Goal: Task Accomplishment & Management: Manage account settings

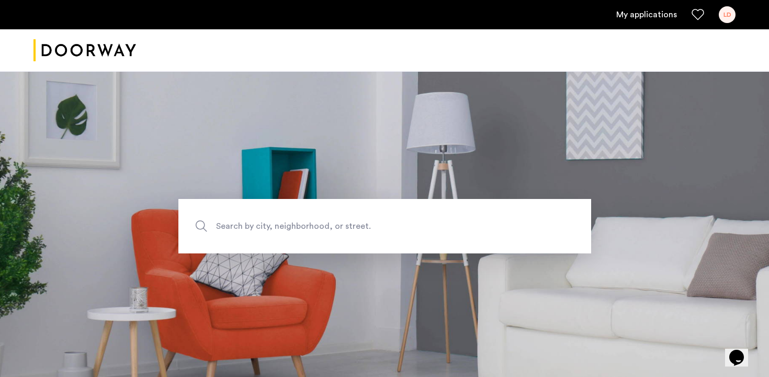
click at [723, 19] on div "LD" at bounding box center [727, 14] width 17 height 17
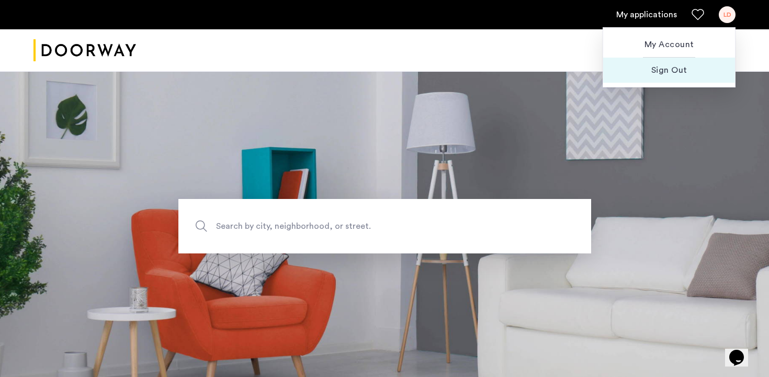
click at [651, 72] on span "Sign Out" at bounding box center [668, 70] width 115 height 13
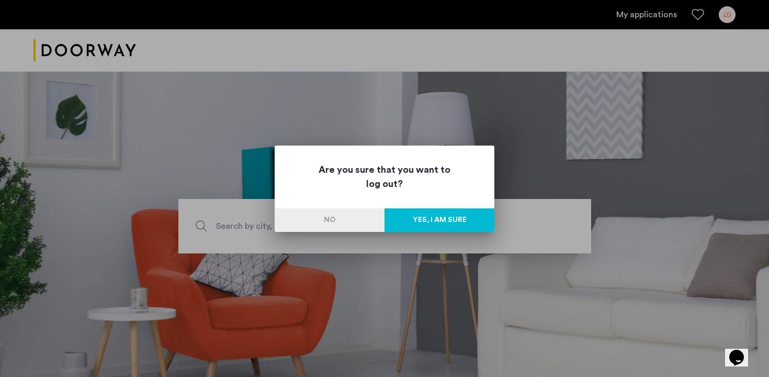
click at [417, 220] on button "Yes, I am sure" at bounding box center [439, 220] width 110 height 24
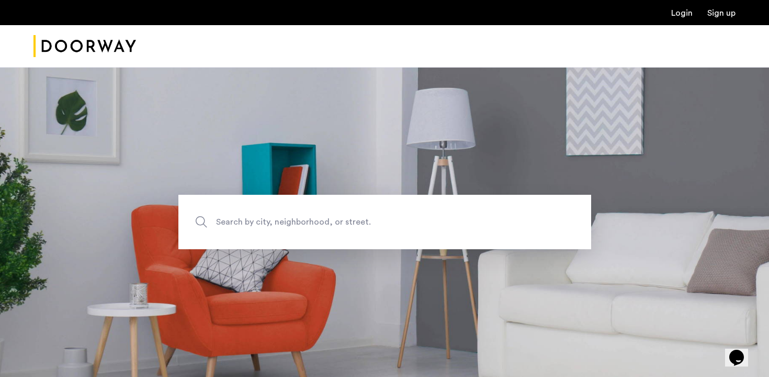
click at [691, 10] on link "Login" at bounding box center [681, 13] width 21 height 8
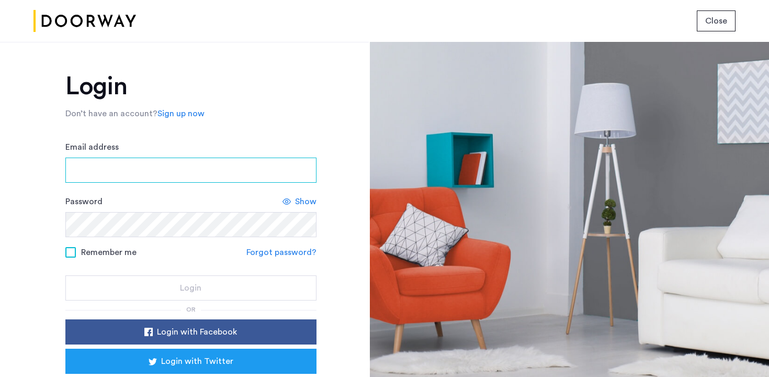
click at [173, 178] on input "Email address" at bounding box center [190, 169] width 251 height 25
type input "**********"
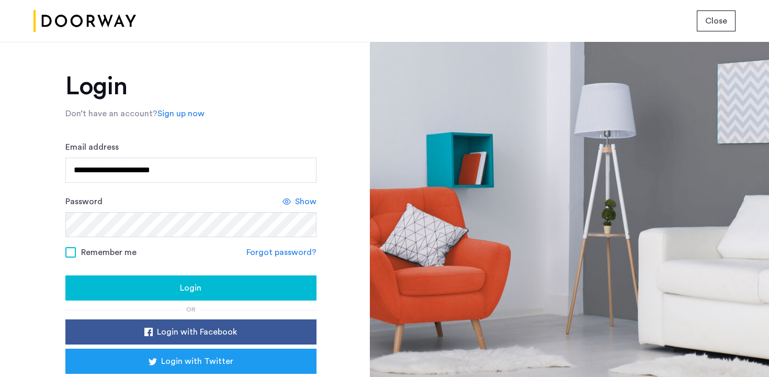
click at [290, 203] on div "Show" at bounding box center [299, 201] width 34 height 13
click at [66, 257] on span at bounding box center [70, 252] width 10 height 10
click at [112, 284] on div "Login" at bounding box center [191, 287] width 234 height 13
